Goal: Transaction & Acquisition: Purchase product/service

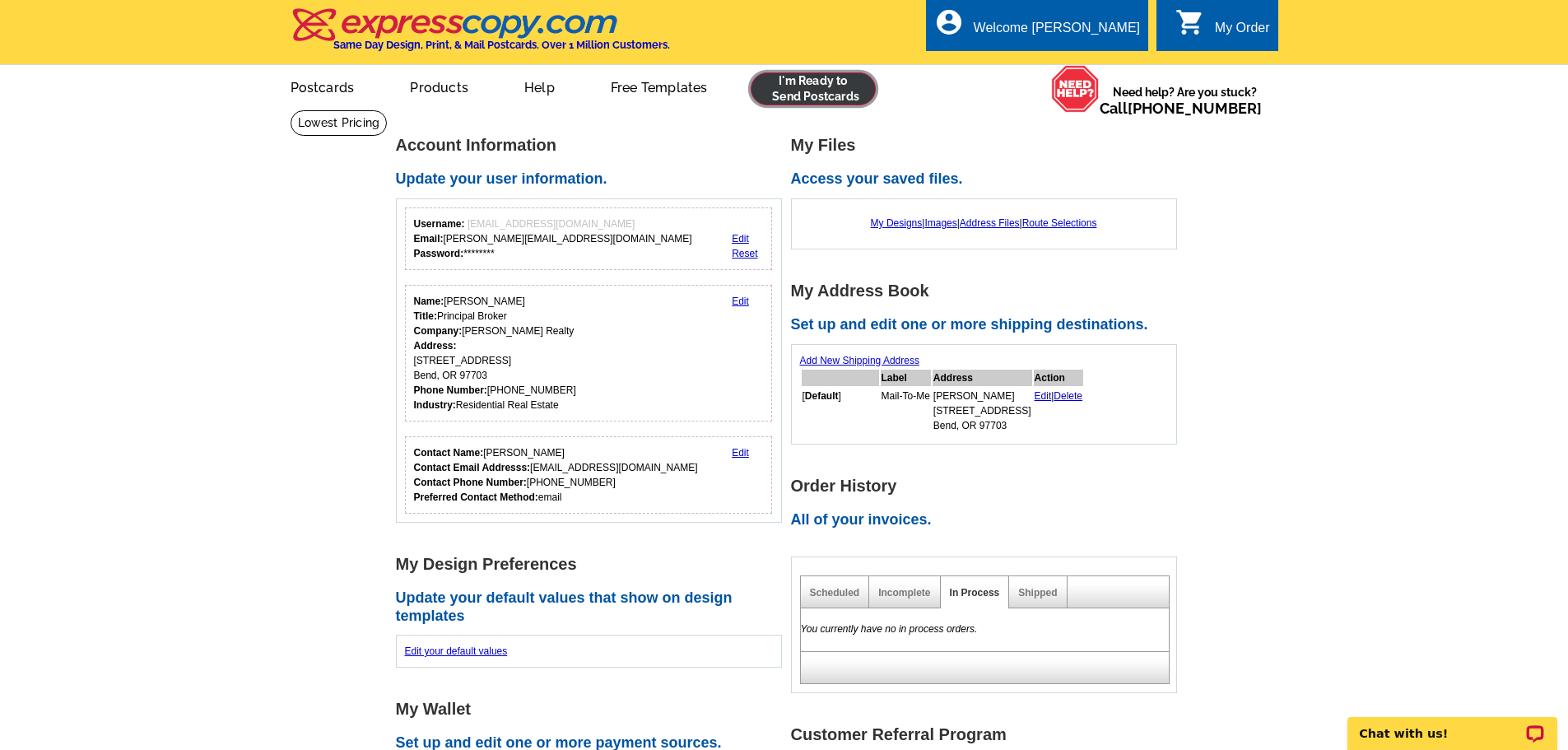
click at [824, 78] on link at bounding box center [814, 89] width 126 height 33
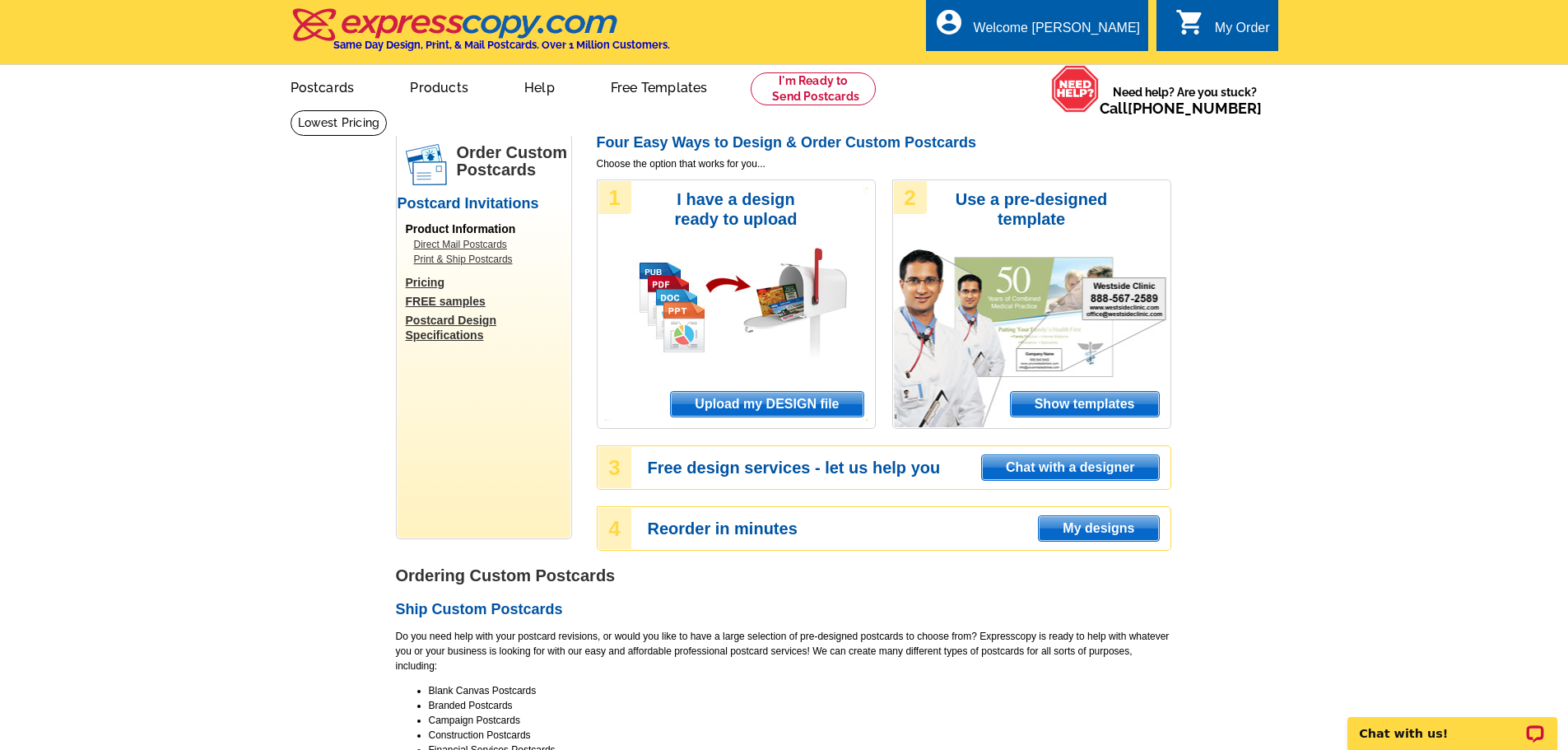
click at [782, 399] on span "Upload my DESIGN file" at bounding box center [767, 405] width 192 height 25
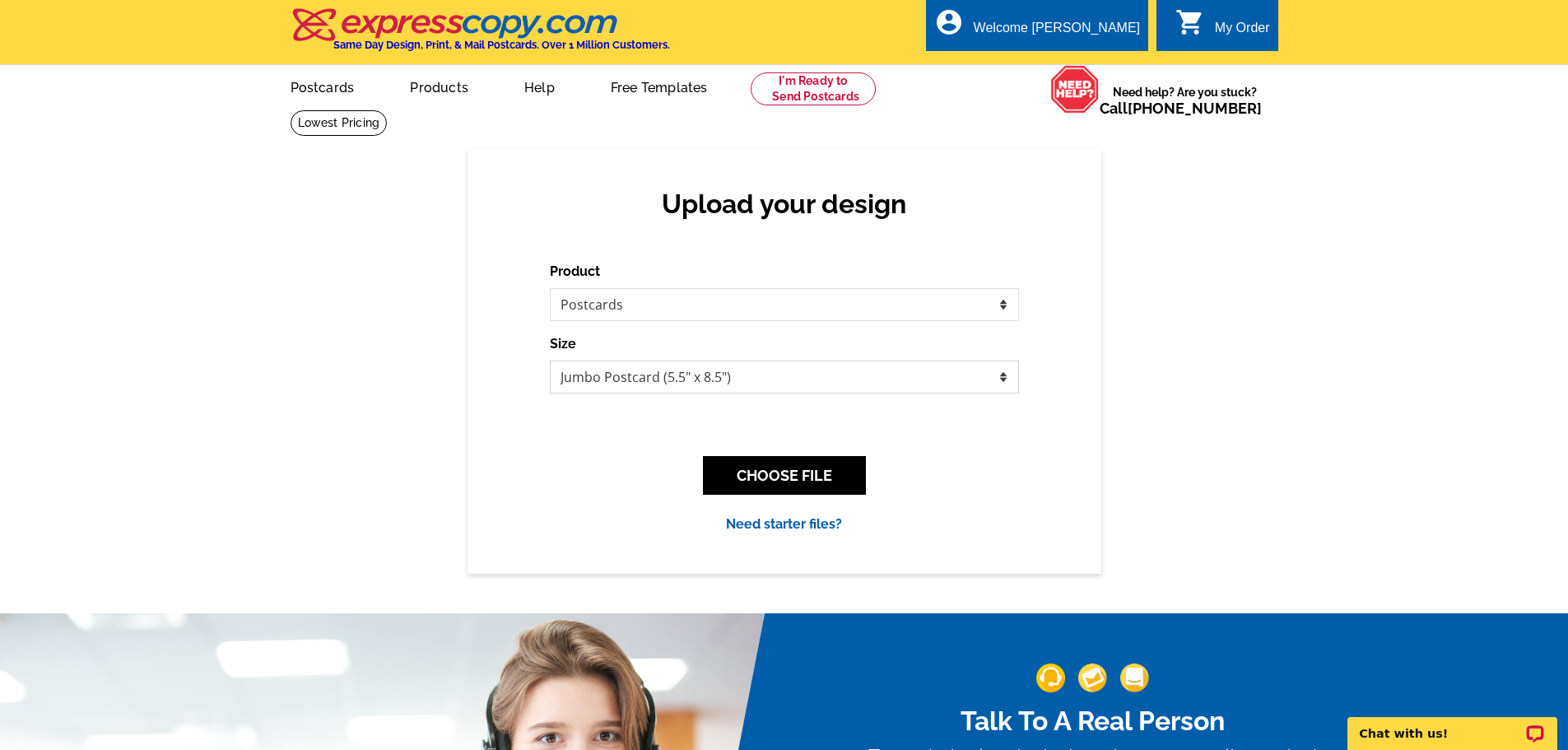
click at [692, 380] on select "Jumbo Postcard (5.5" x 8.5") Regular Postcard (4.25" x 5.6") Panoramic Postcard…" at bounding box center [784, 376] width 469 height 33
select select "1"
click at [550, 361] on select "Jumbo Postcard (5.5" x 8.5") Regular Postcard (4.25" x 5.6") Panoramic Postcard…" at bounding box center [784, 376] width 469 height 33
click at [771, 465] on button "CHOOSE FILE" at bounding box center [784, 476] width 163 height 39
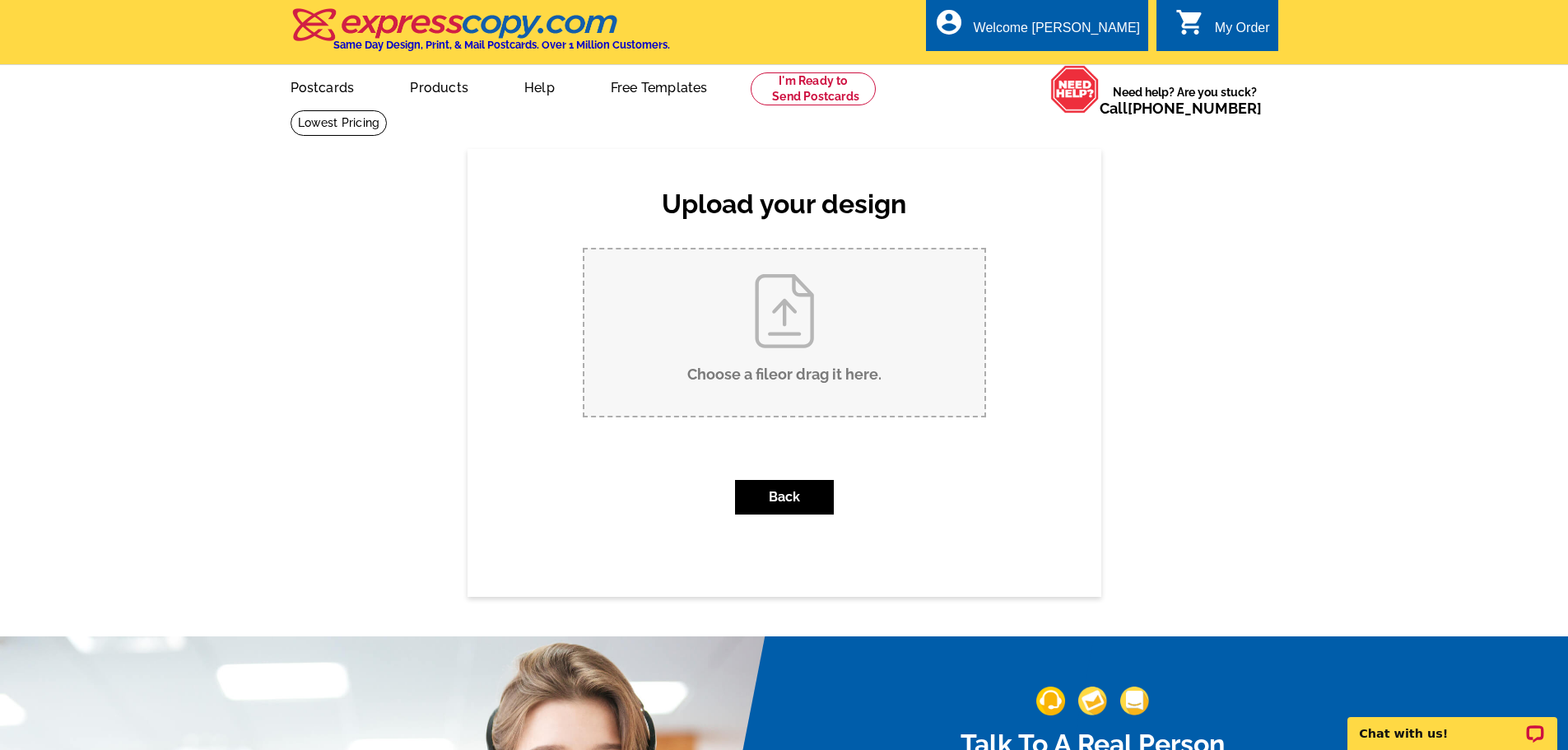
click at [791, 328] on input "Choose a file or drag it here ." at bounding box center [784, 332] width 400 height 166
type input "C:\fakepath\527 NW Forest Grove LISTED.pdf"
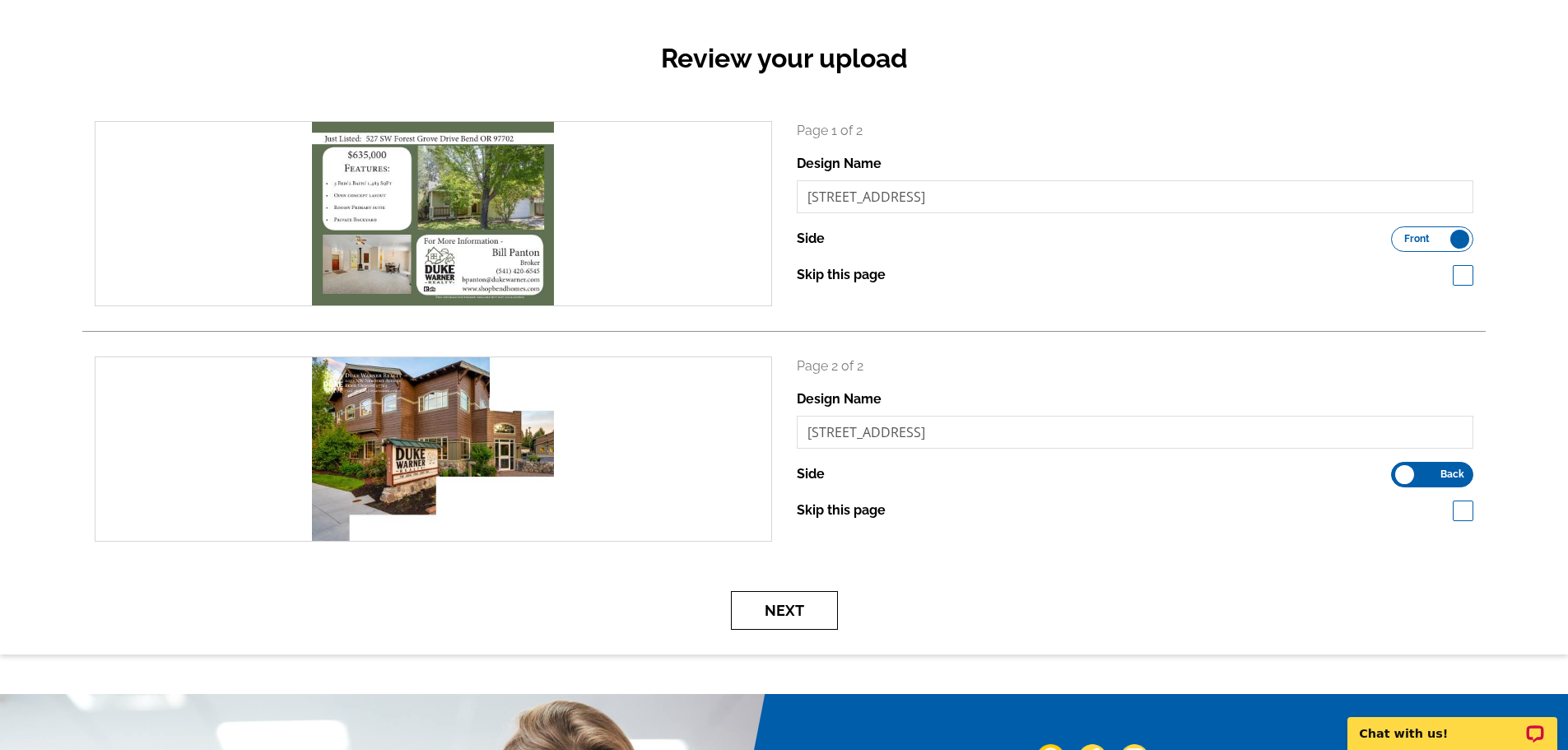
scroll to position [165, 0]
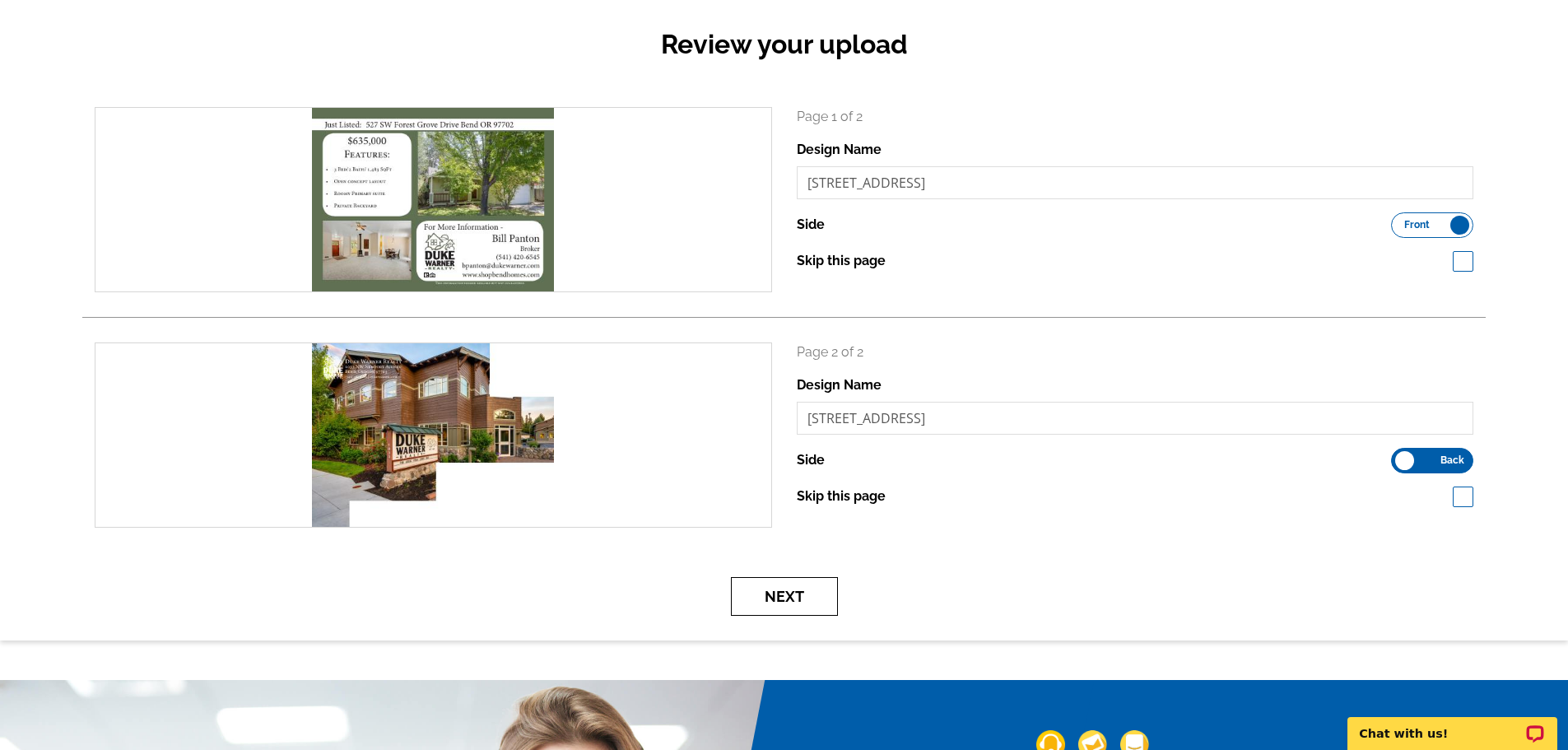
click at [776, 604] on button "Next" at bounding box center [784, 596] width 107 height 39
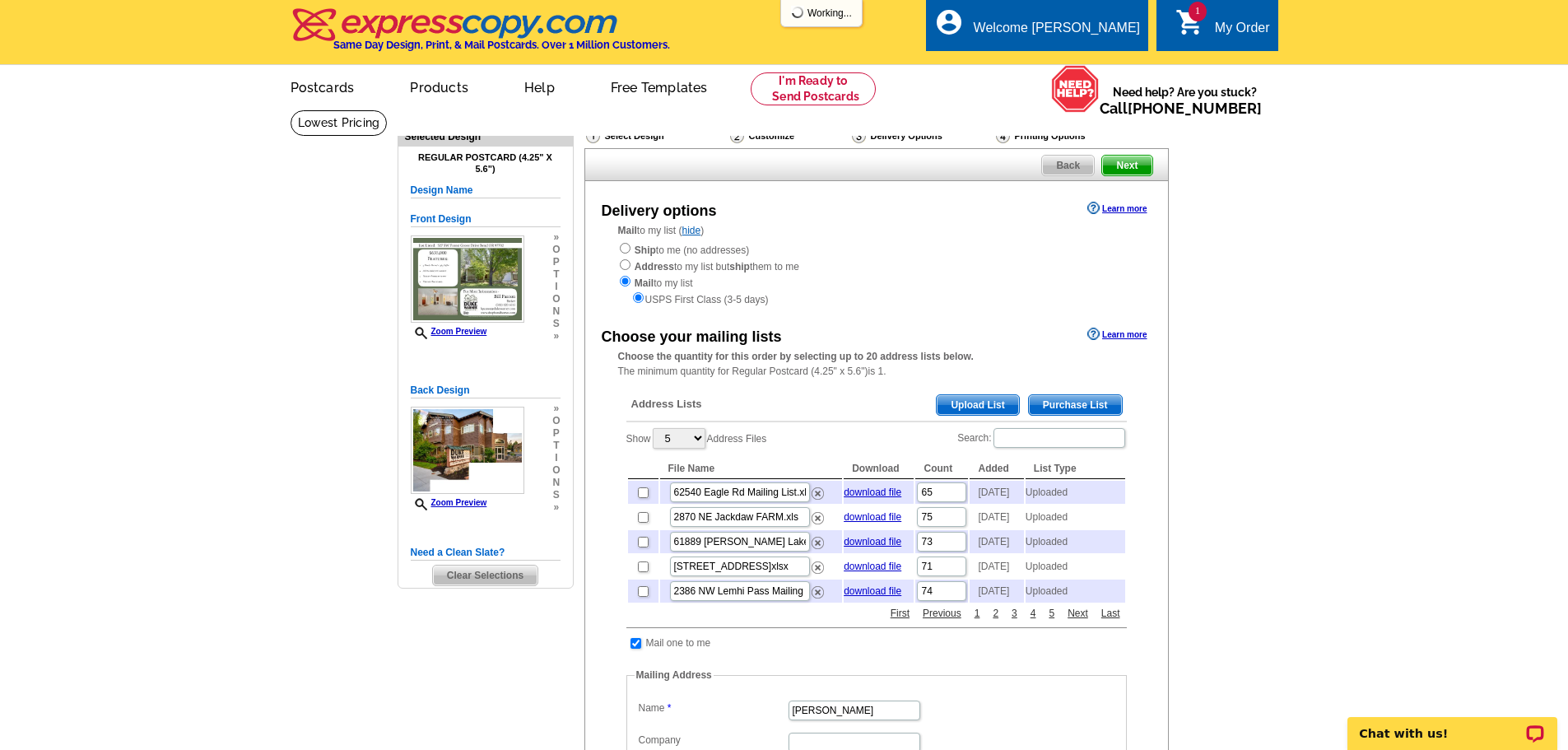
click at [974, 406] on span "Upload List" at bounding box center [978, 405] width 82 height 20
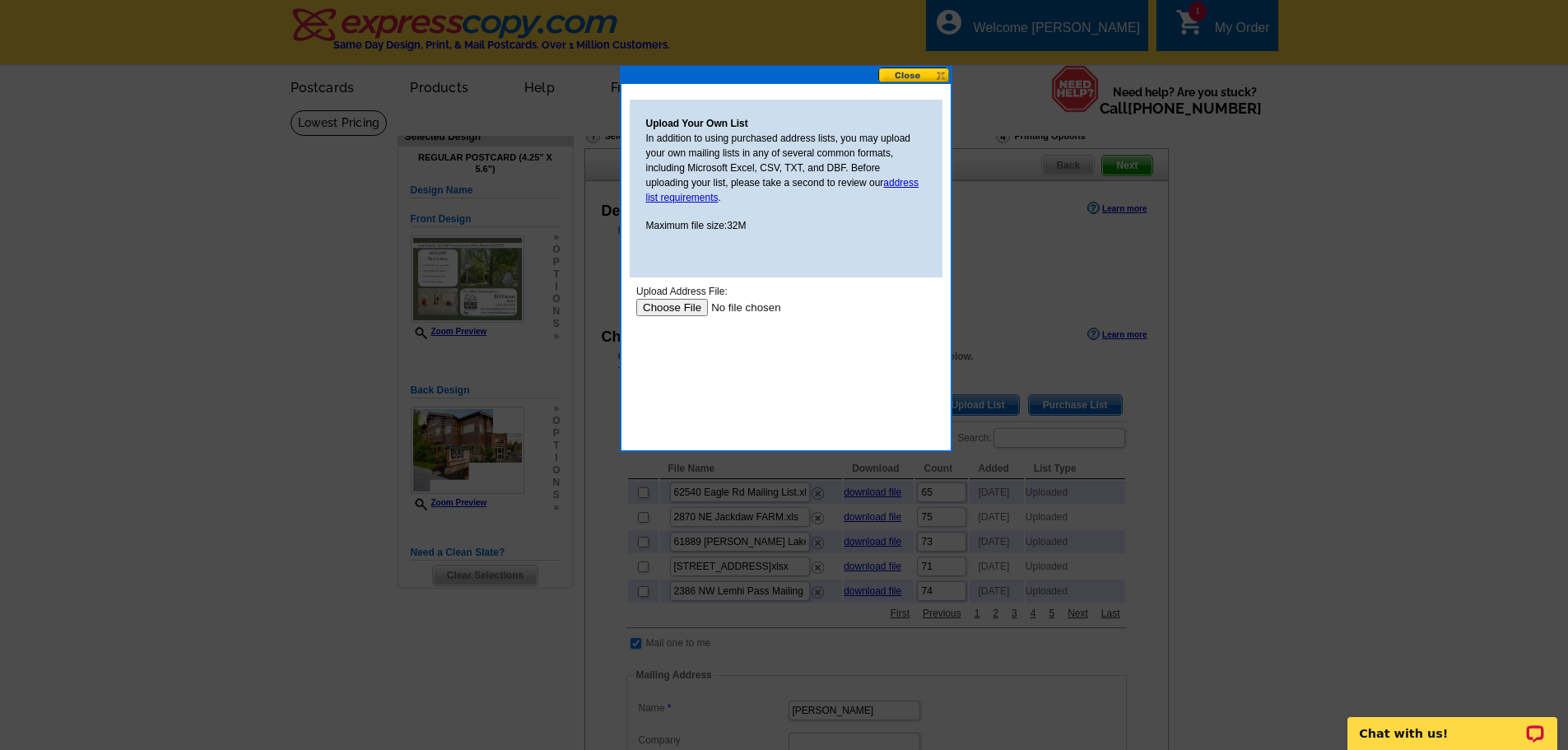
click at [682, 313] on input "file" at bounding box center [739, 307] width 209 height 17
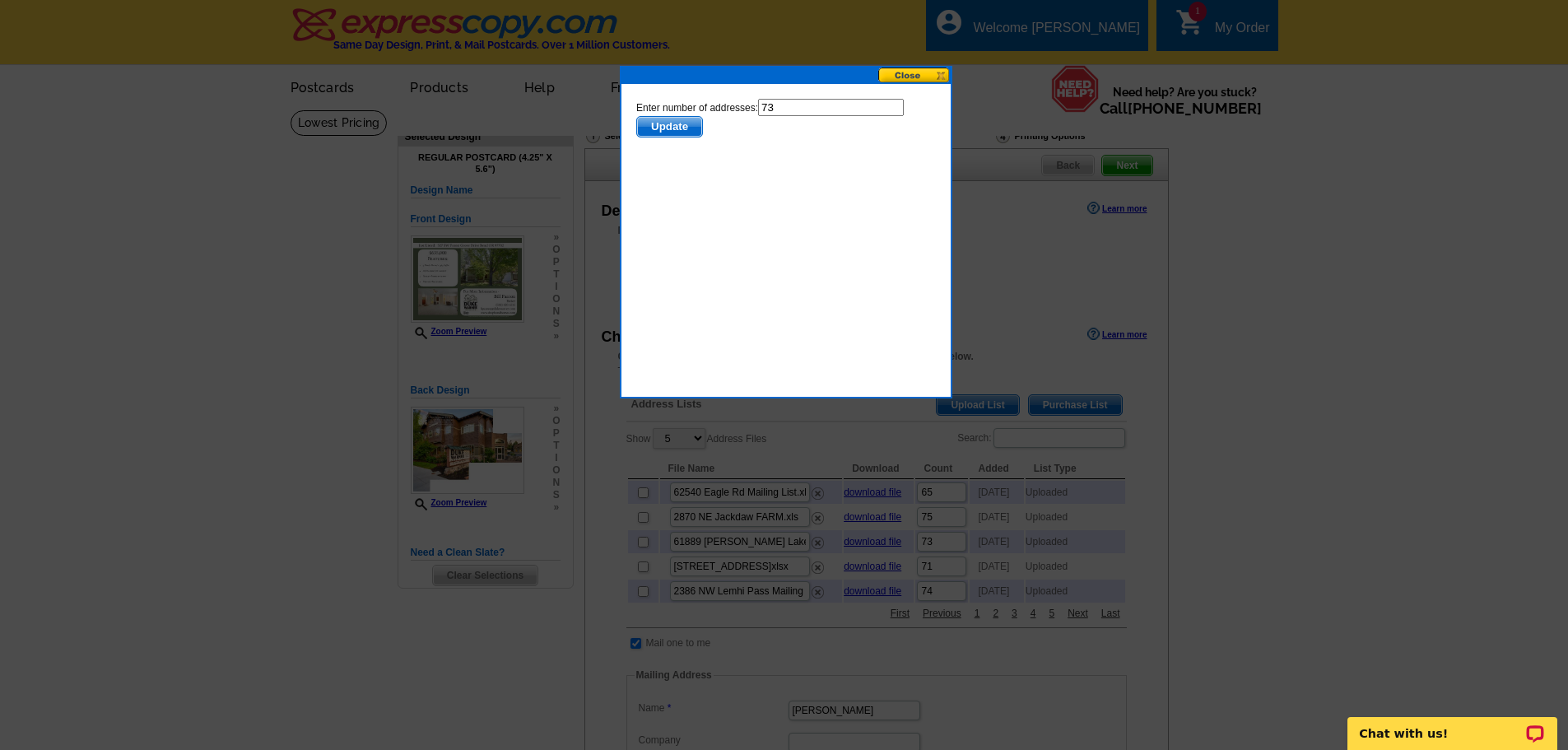
click at [674, 120] on span "Update" at bounding box center [668, 127] width 65 height 20
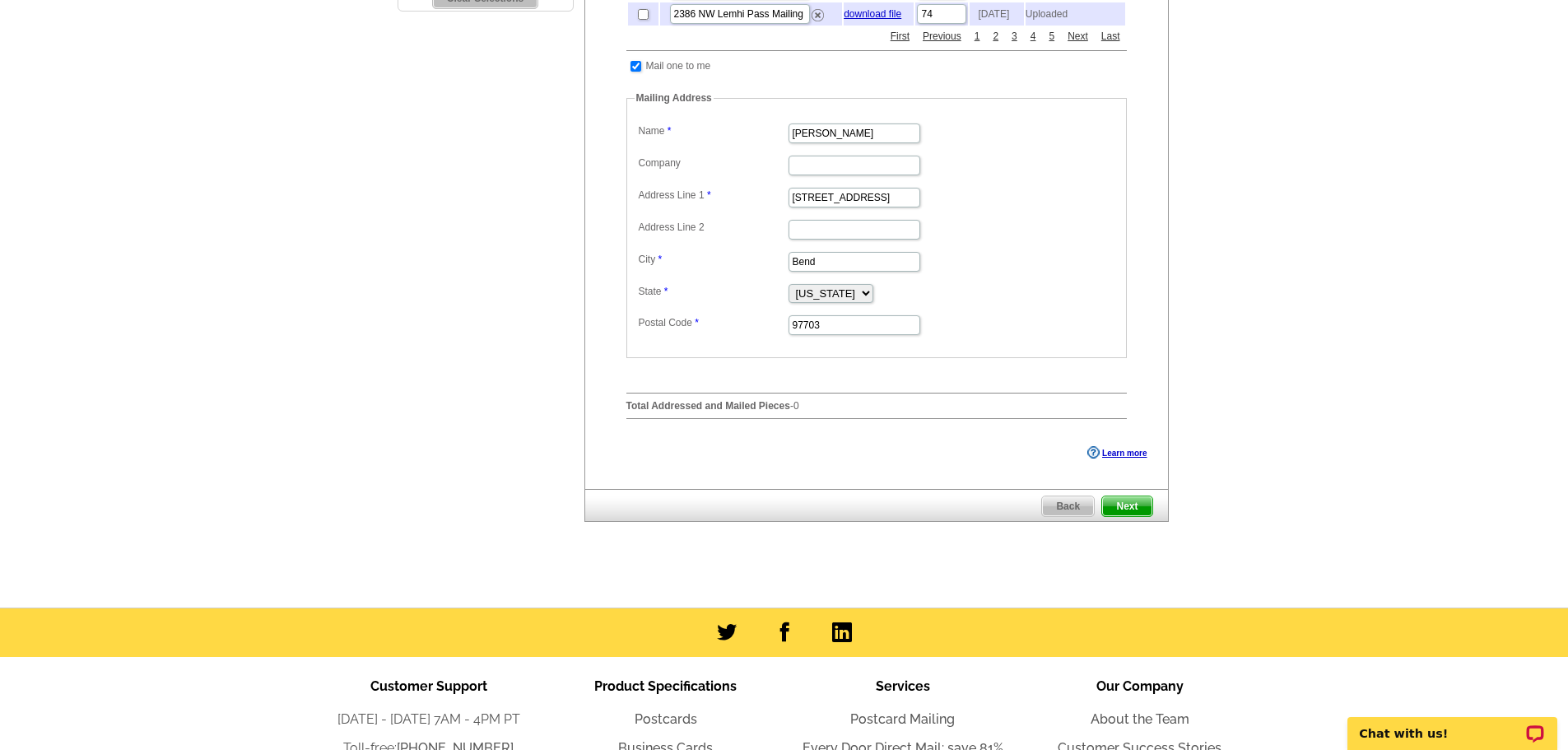
scroll to position [659, 0]
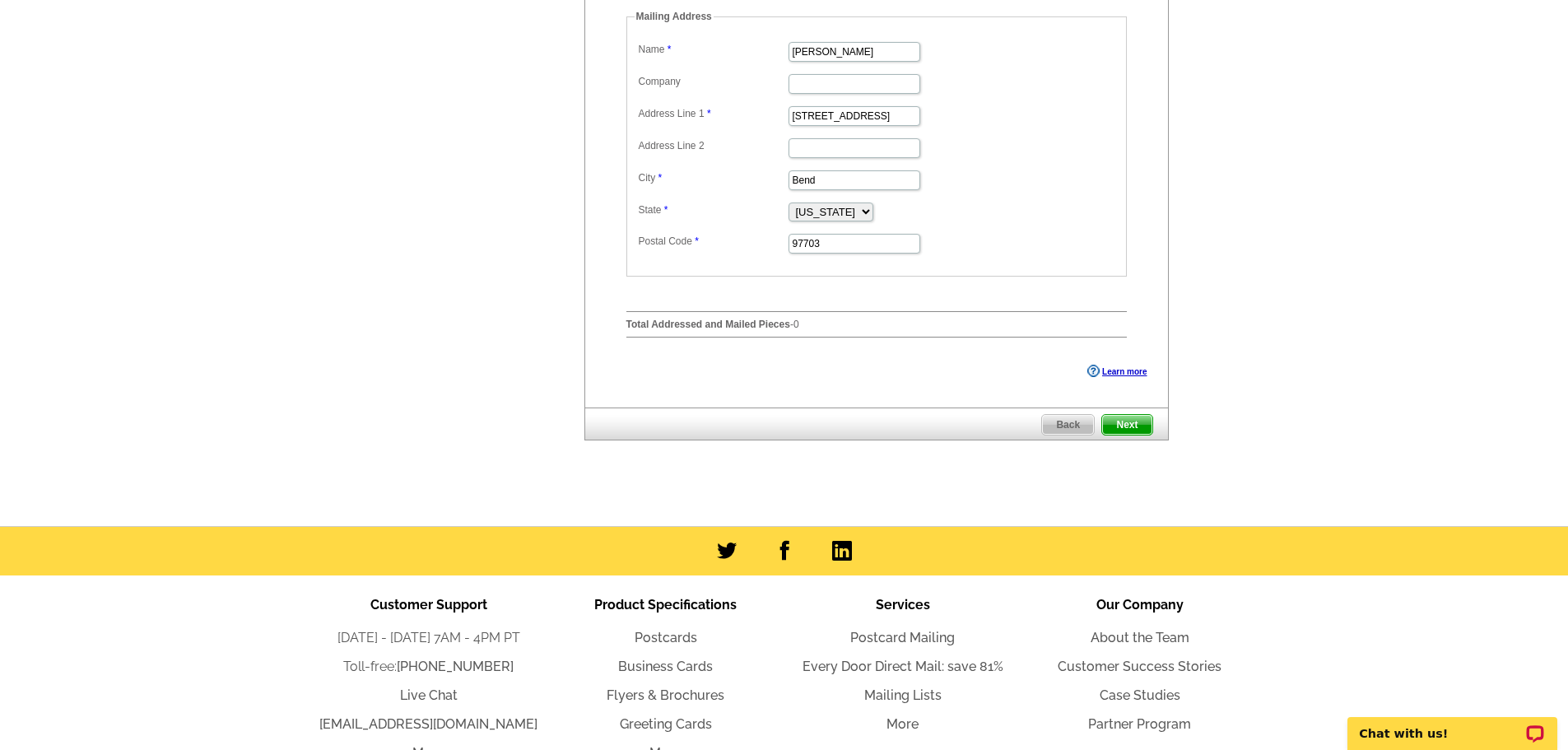
click at [1128, 435] on span "Next" at bounding box center [1127, 425] width 50 height 20
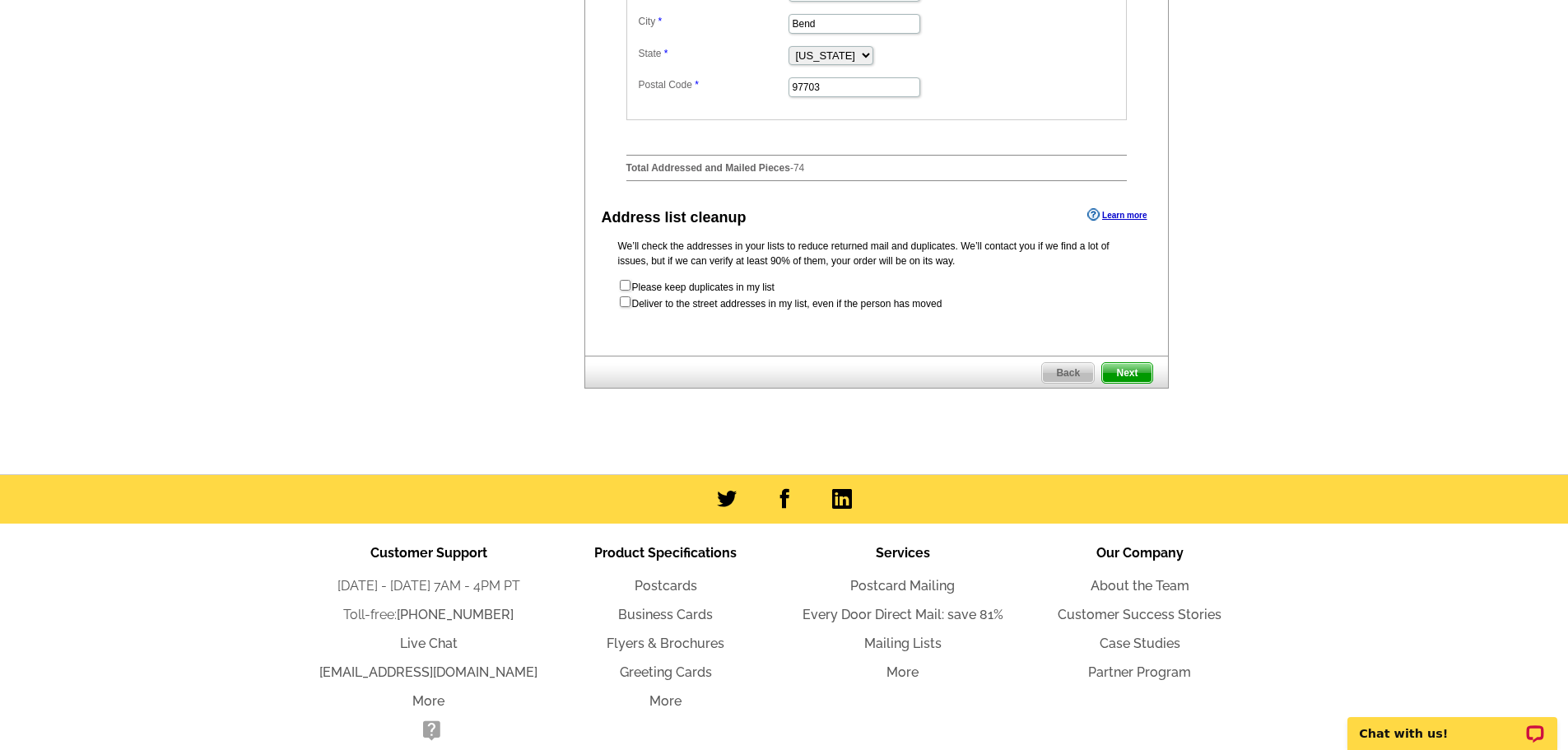
click at [1130, 383] on span "Next" at bounding box center [1127, 373] width 50 height 20
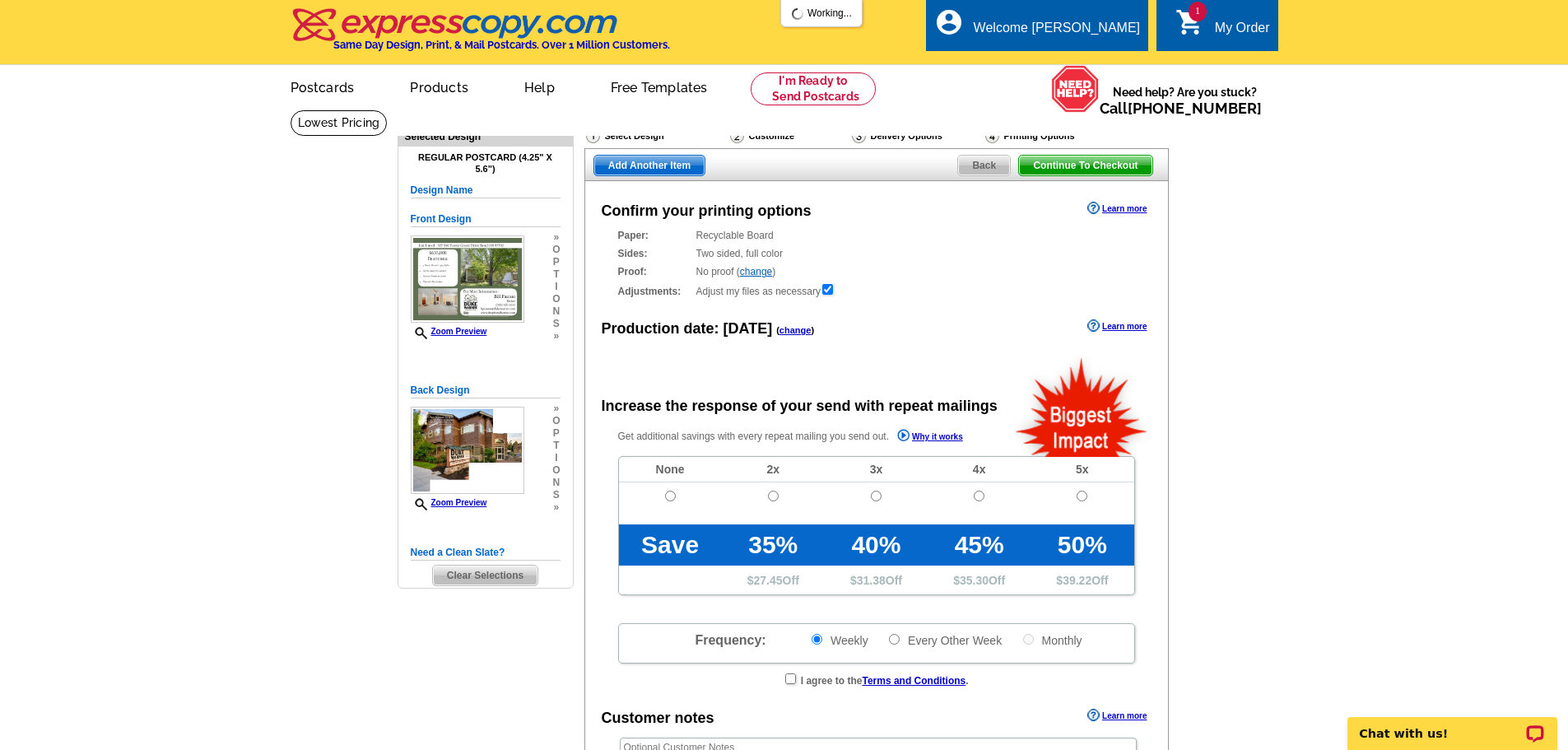
radio input "false"
click at [664, 503] on td at bounding box center [671, 503] width 103 height 42
click at [671, 499] on input "radio" at bounding box center [671, 496] width 11 height 11
radio input "true"
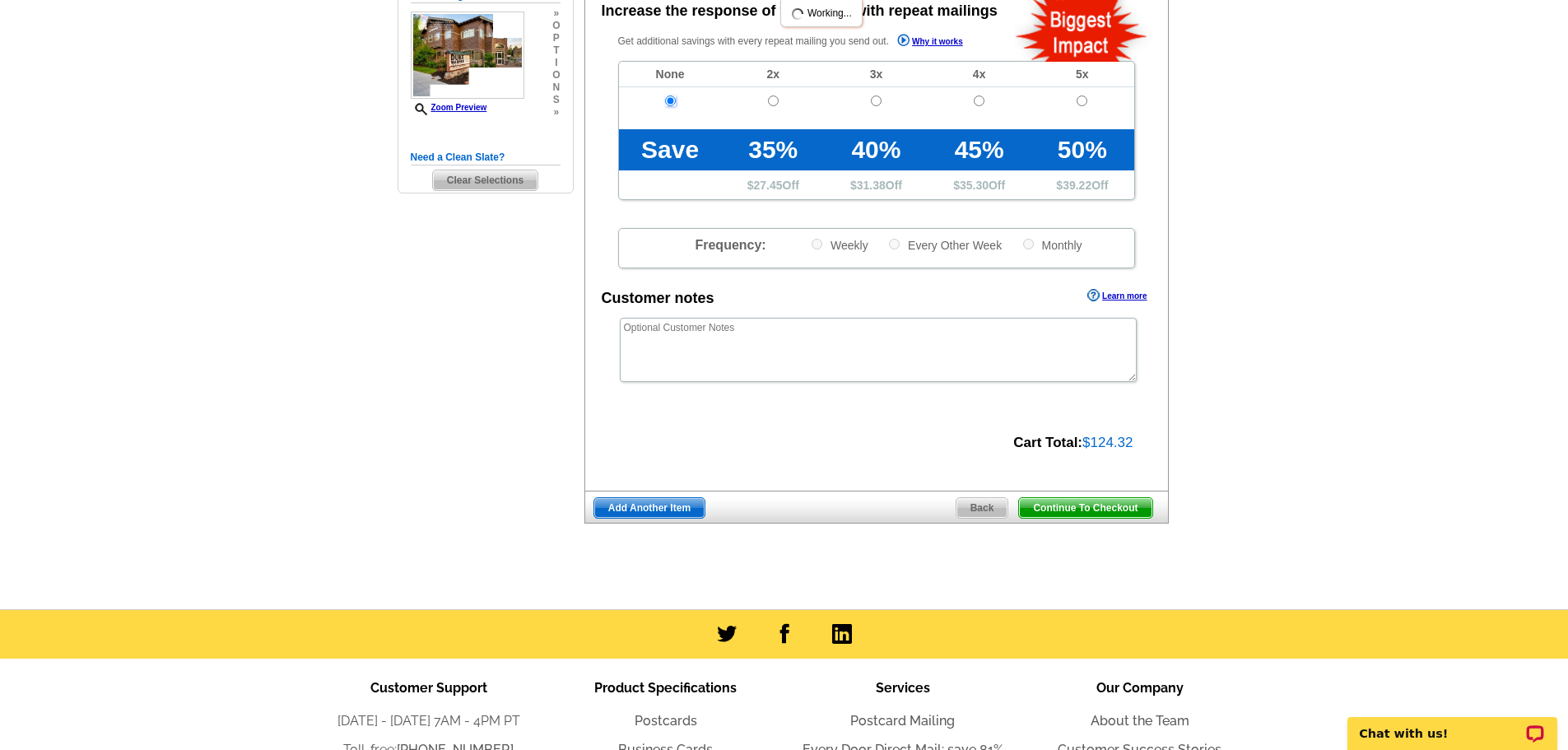
scroll to position [412, 0]
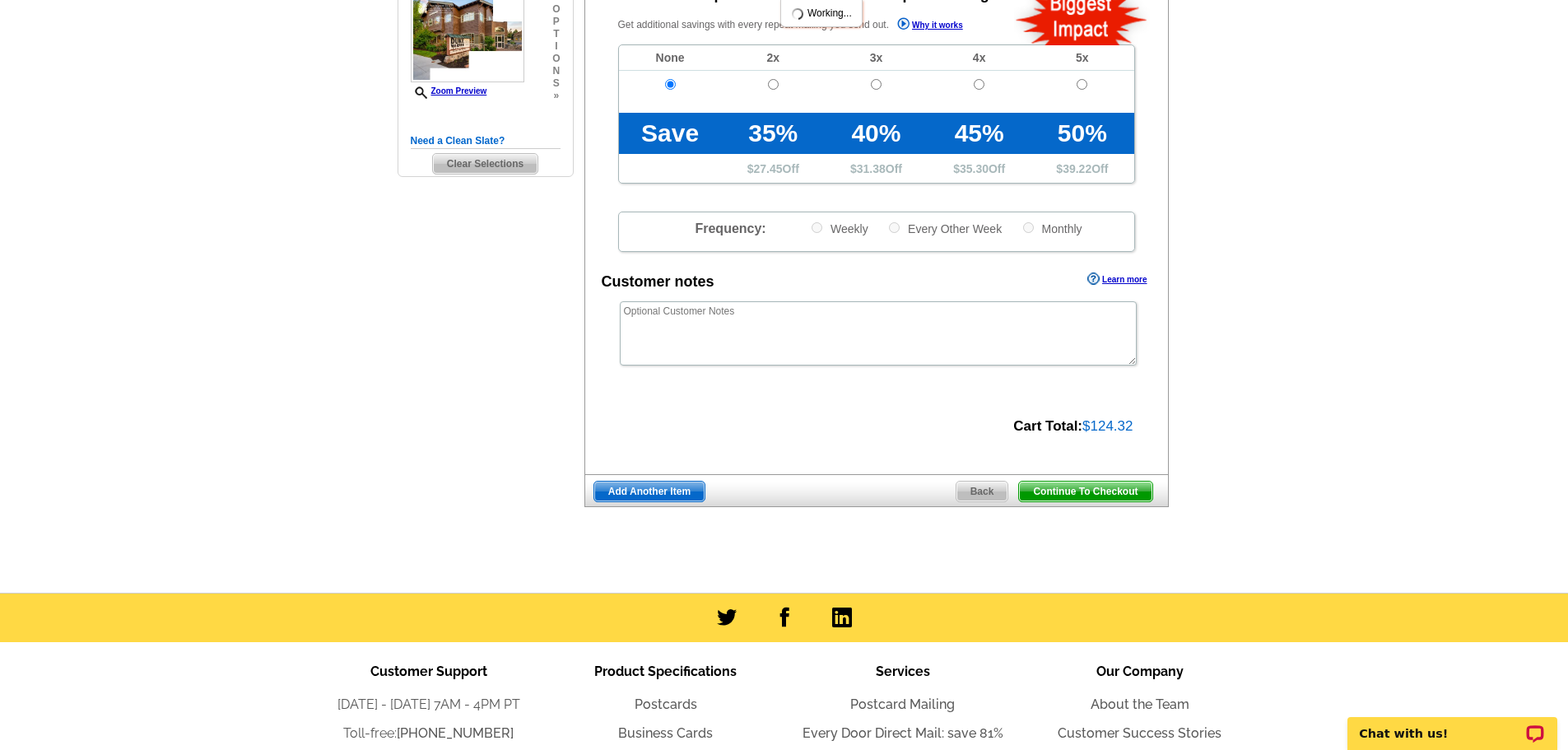
click at [1087, 501] on span "Continue To Checkout" at bounding box center [1084, 492] width 132 height 20
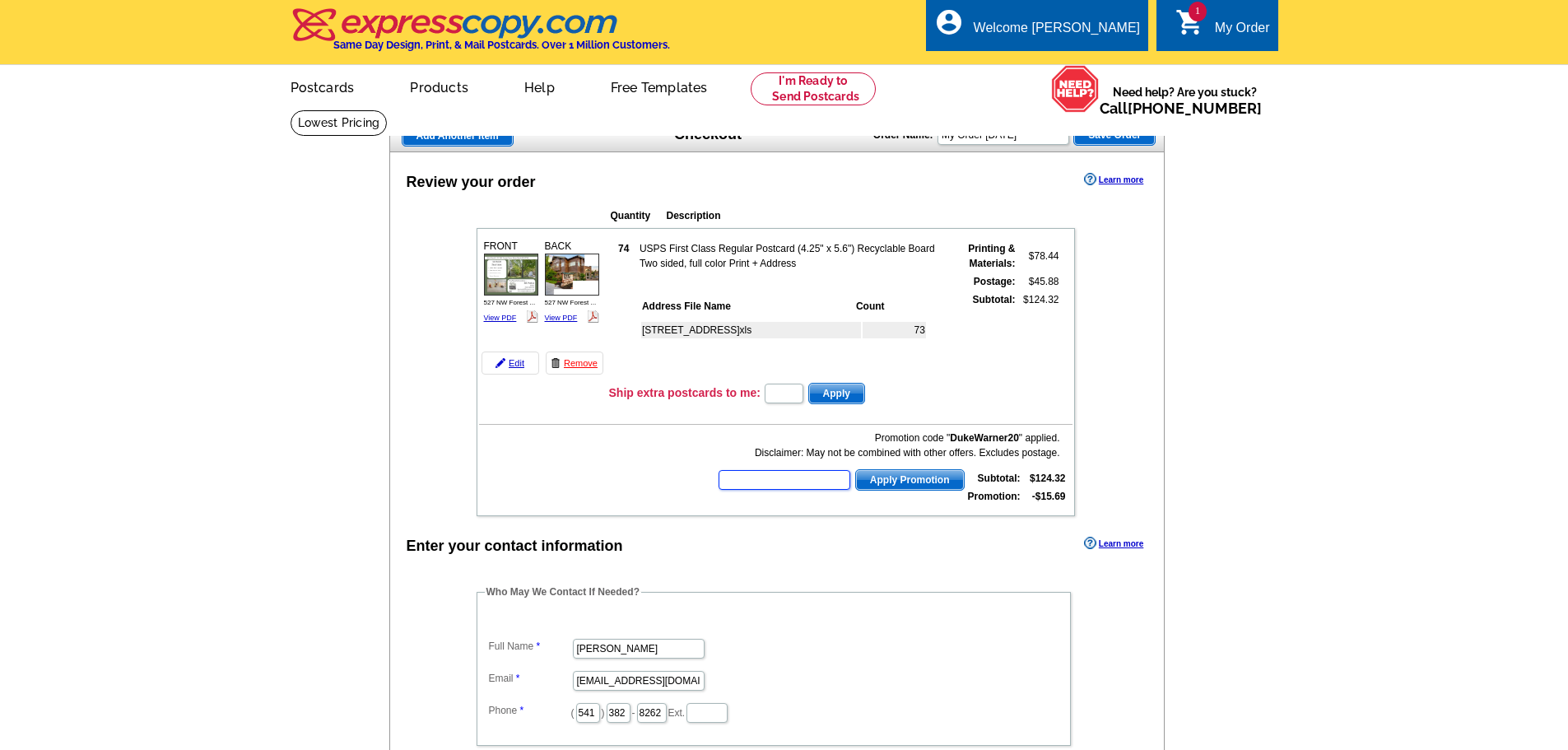
click at [781, 488] on input "text" at bounding box center [784, 480] width 131 height 20
click at [785, 473] on input "text" at bounding box center [784, 480] width 131 height 20
type input "HURRY40"
click at [901, 472] on span "Apply Promotion" at bounding box center [910, 480] width 108 height 20
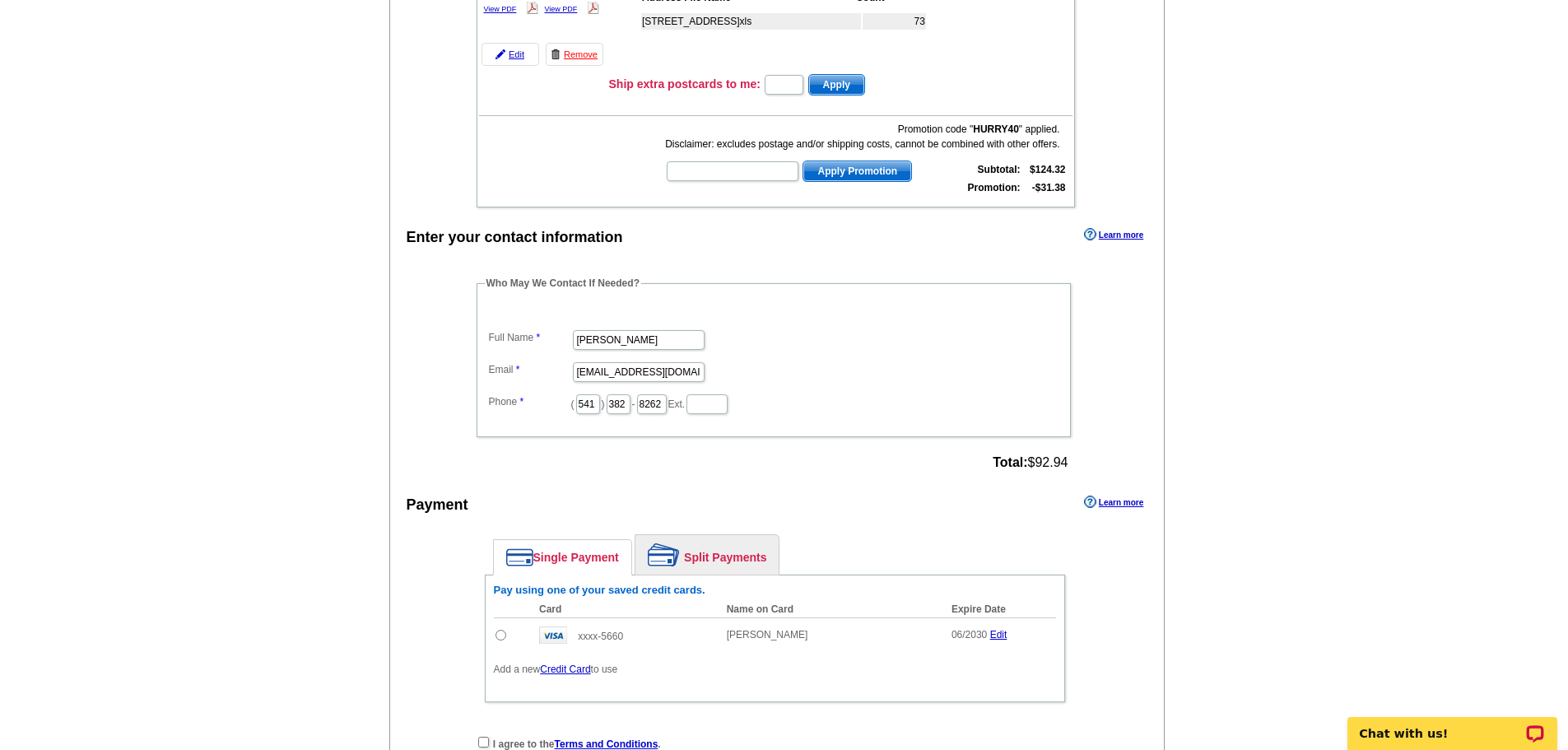
scroll to position [329, 0]
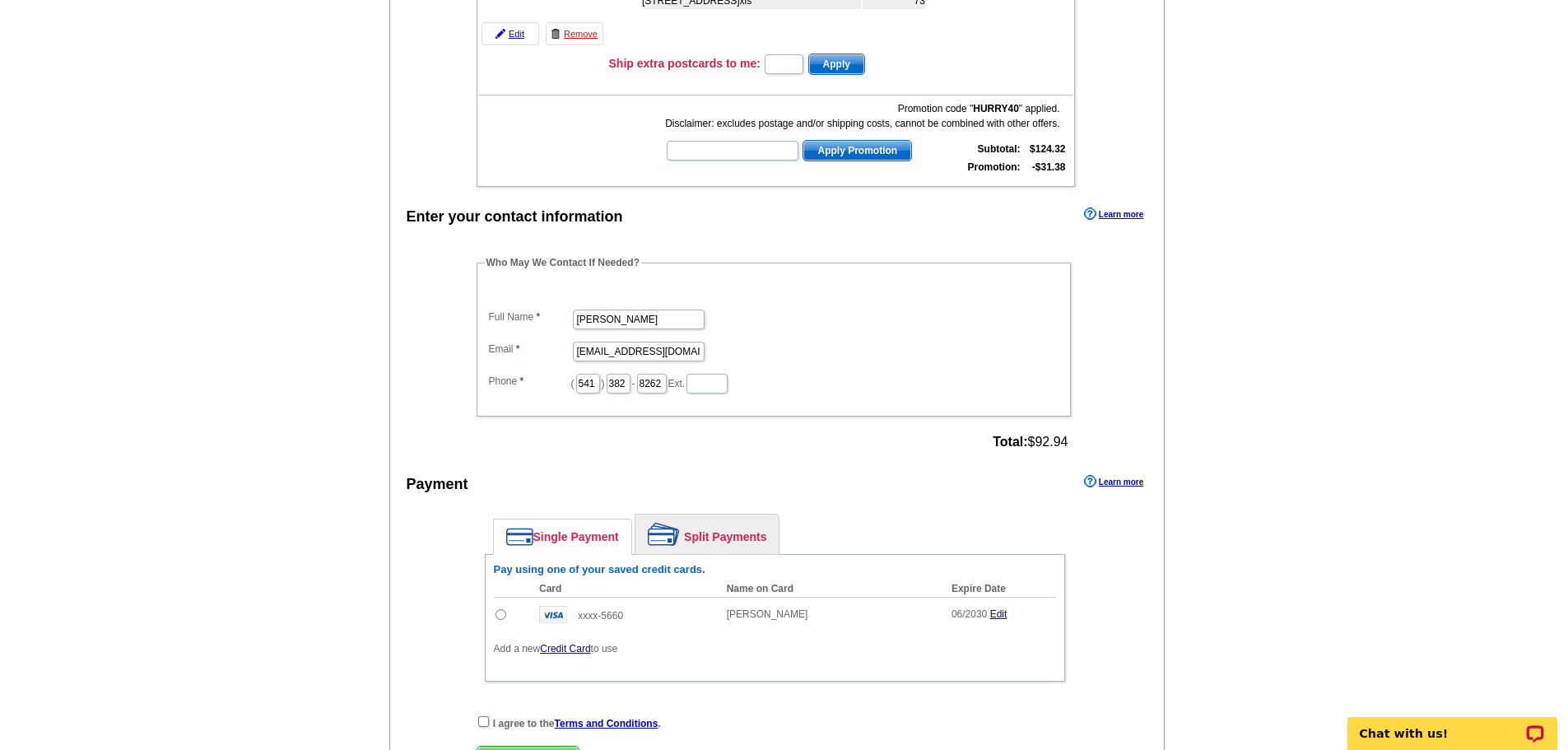
click at [499, 614] on input "radio" at bounding box center [500, 614] width 11 height 11
radio input "true"
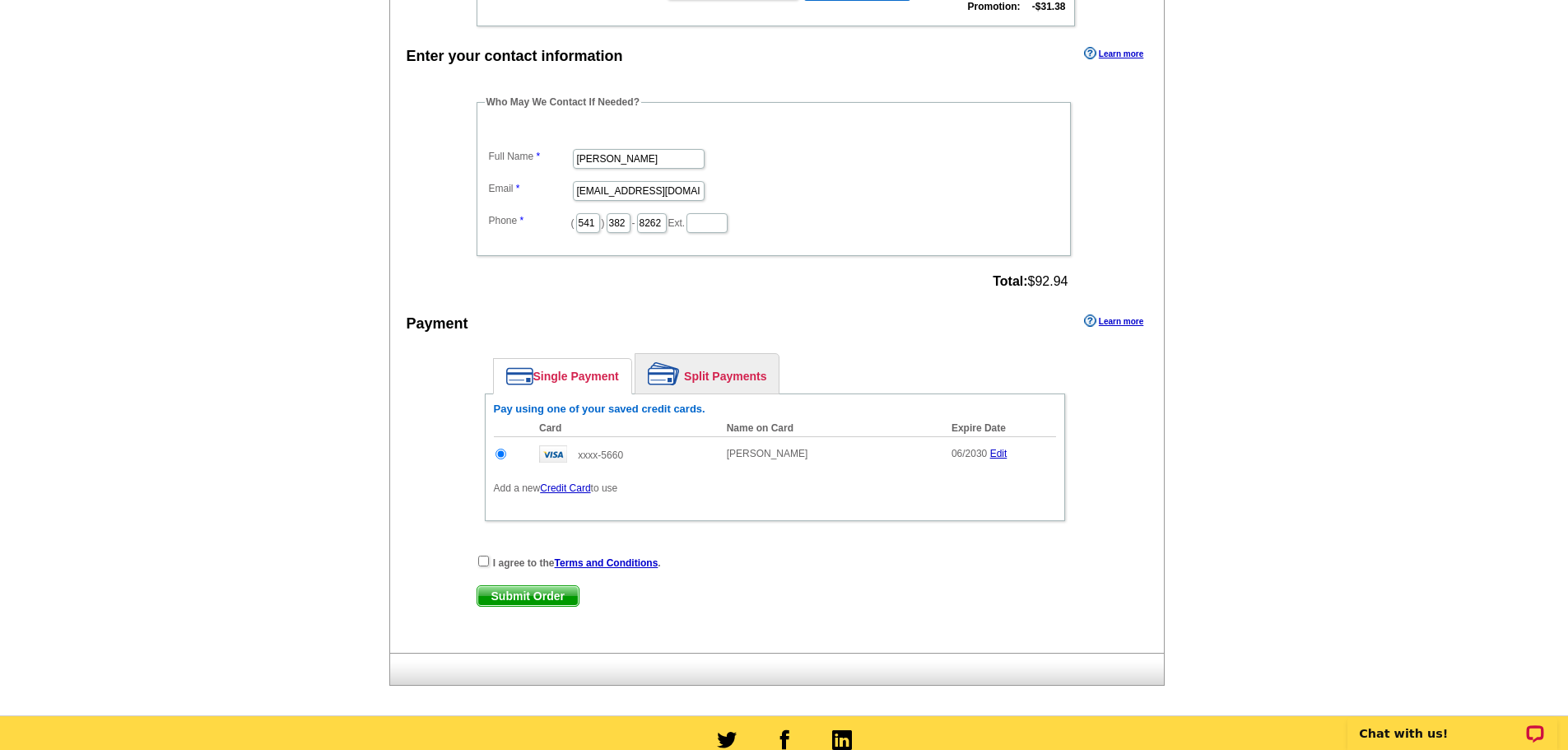
scroll to position [494, 0]
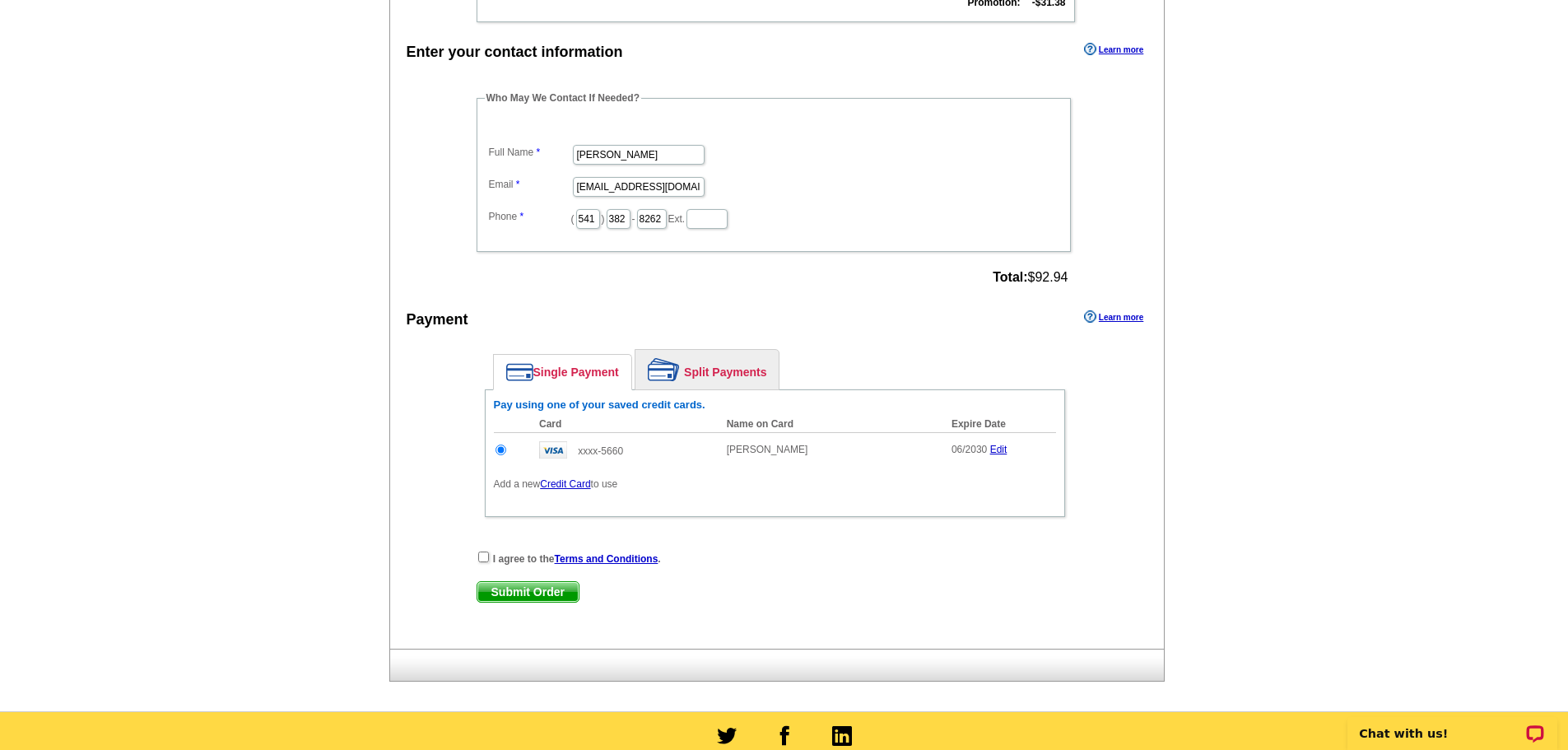
click at [486, 550] on div "Enter your contact information Learn more Who May We Contact If Needed? Full Na…" at bounding box center [777, 343] width 775 height 610
click at [486, 552] on input "checkbox" at bounding box center [484, 557] width 11 height 11
checkbox input "true"
click at [488, 587] on span "Submit Order" at bounding box center [528, 592] width 101 height 20
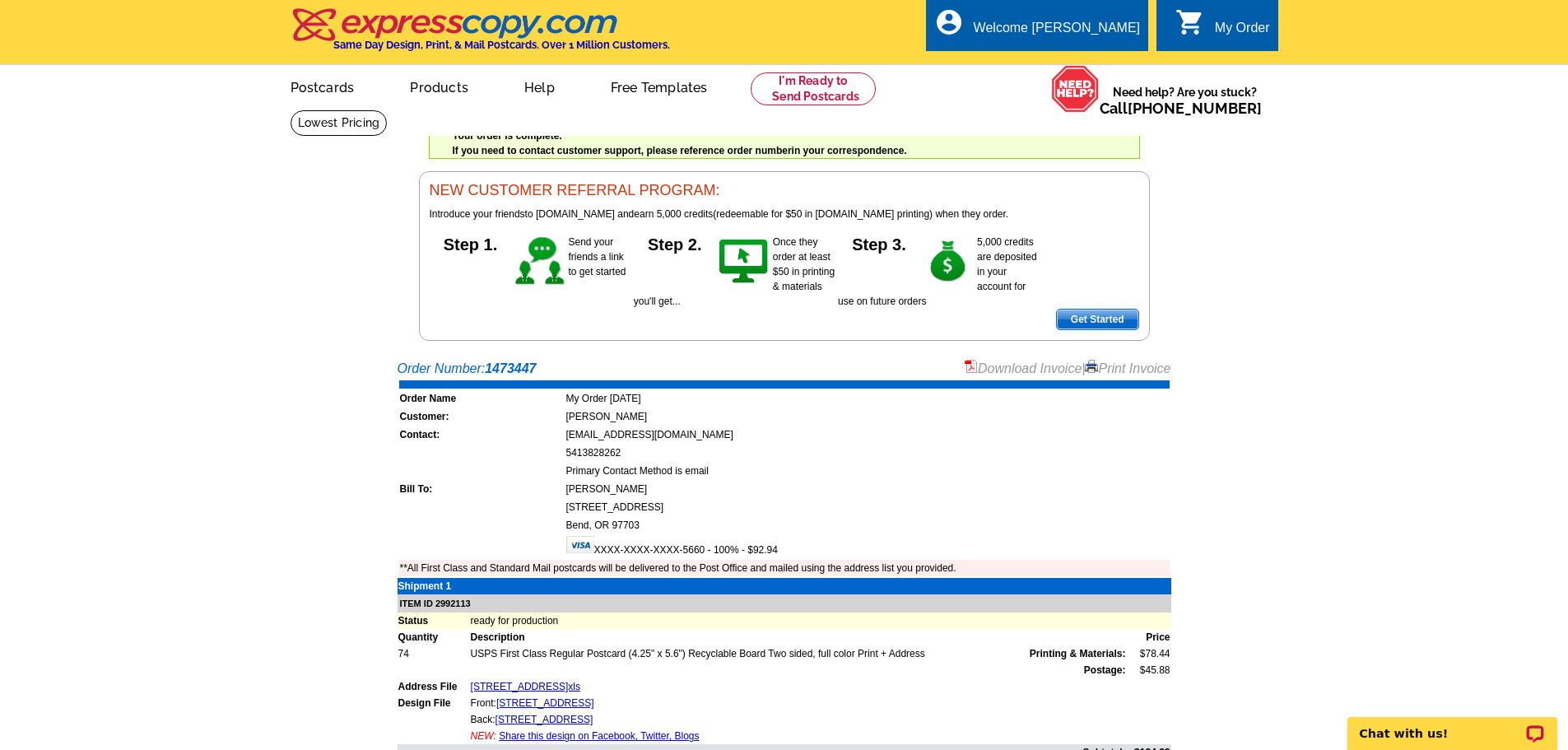
click at [1139, 375] on link "Print Invoice" at bounding box center [1128, 368] width 85 height 14
